Goal: Find specific page/section: Find specific page/section

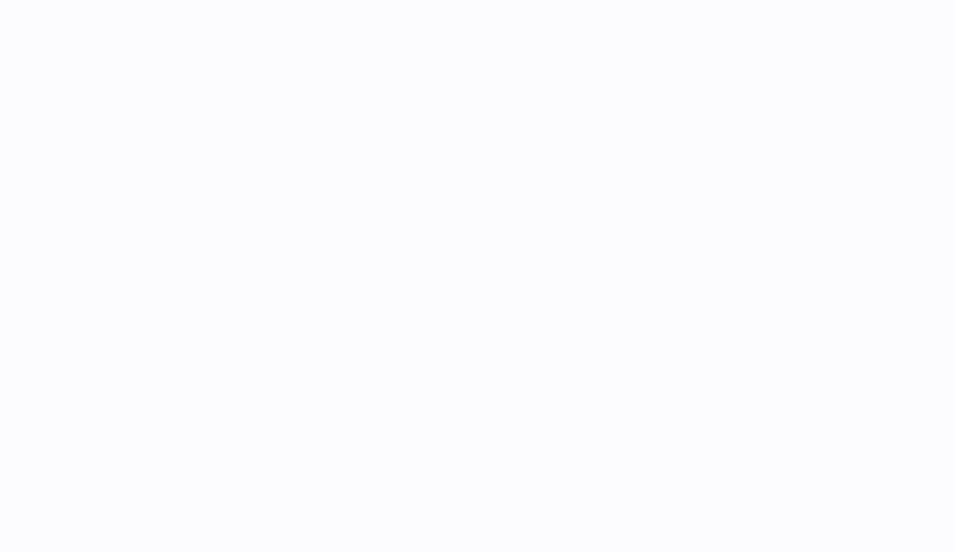
click at [953, 513] on html ".st0{fill:#141414;}" at bounding box center [477, 276] width 954 height 552
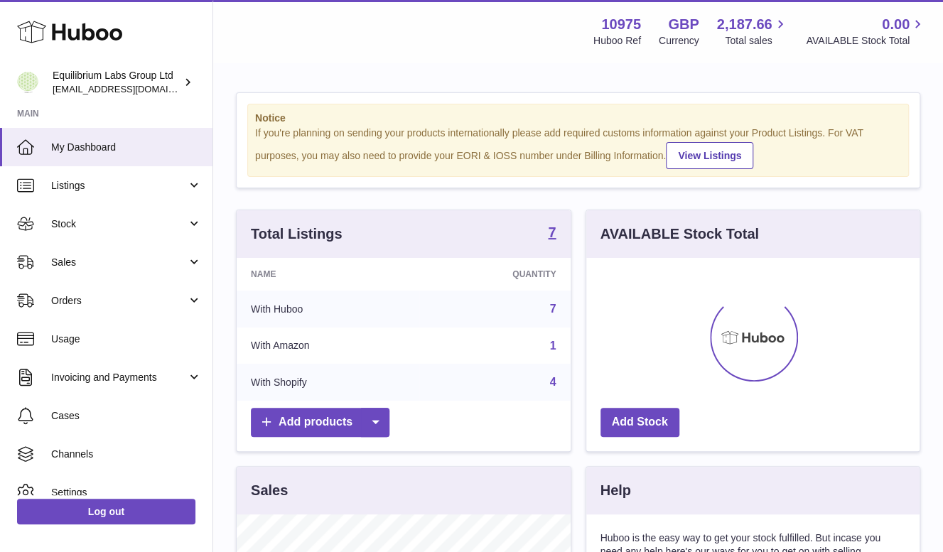
scroll to position [222, 334]
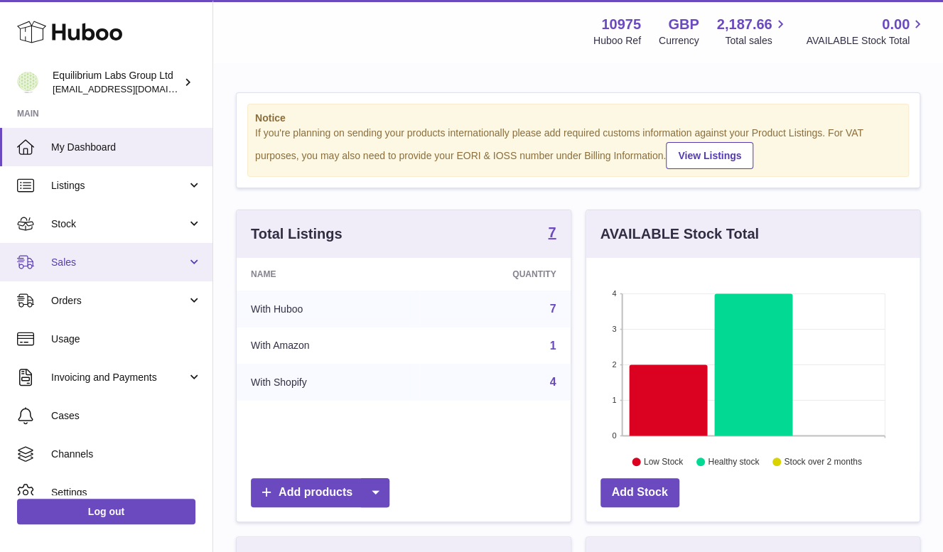
click at [90, 264] on span "Sales" at bounding box center [119, 263] width 136 height 14
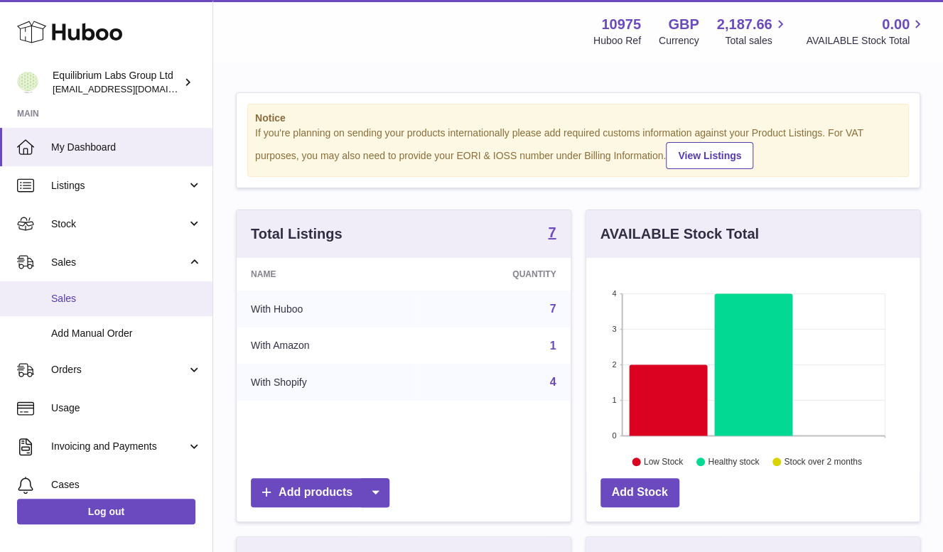
click at [107, 304] on span "Sales" at bounding box center [126, 299] width 151 height 14
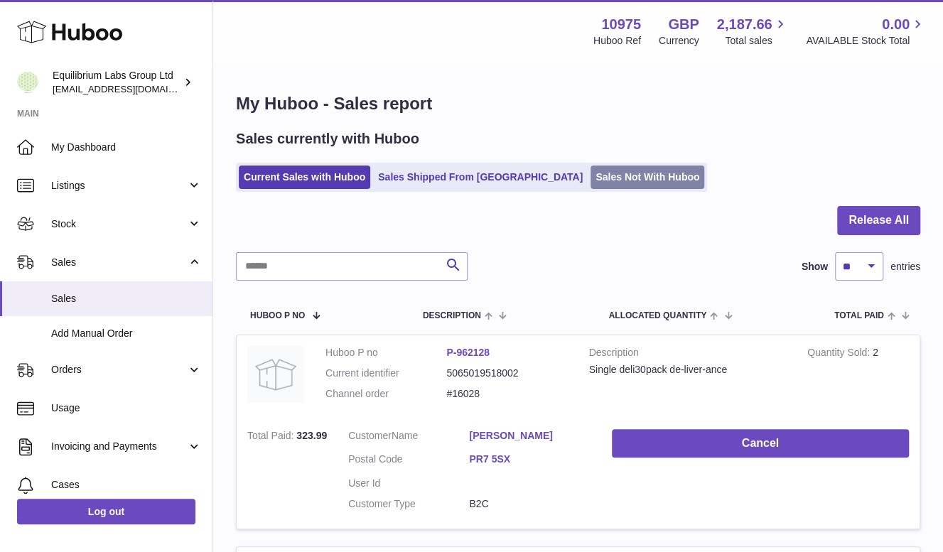
click at [591, 181] on link "Sales Not With Huboo" at bounding box center [648, 177] width 114 height 23
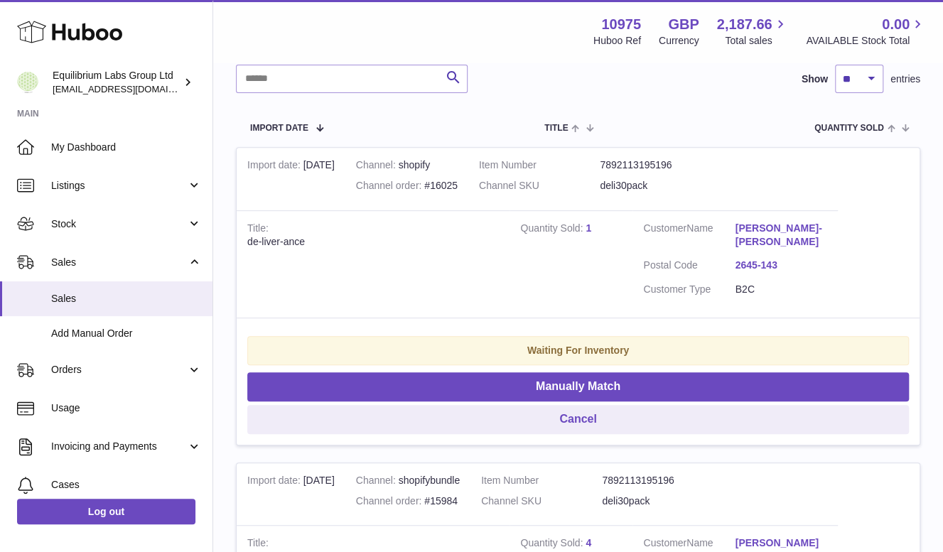
scroll to position [203, 0]
